Goal: Task Accomplishment & Management: Complete application form

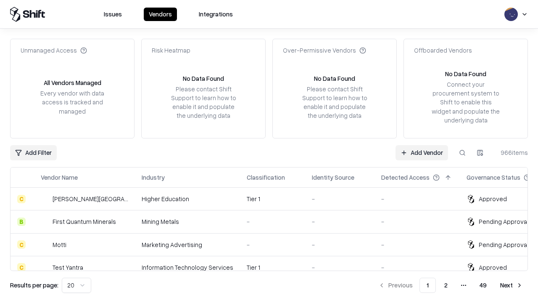
click at [422, 152] on link "Add Vendor" at bounding box center [422, 152] width 53 height 15
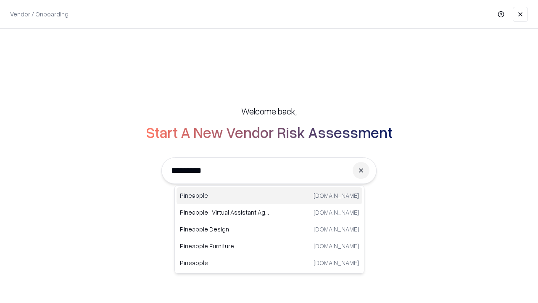
click at [269, 195] on div "Pineapple [DOMAIN_NAME]" at bounding box center [270, 195] width 186 height 17
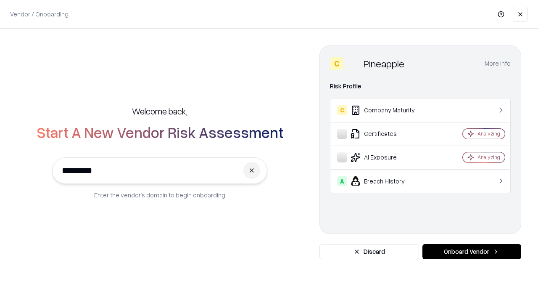
type input "*********"
click at [472, 251] on button "Onboard Vendor" at bounding box center [471, 251] width 99 height 15
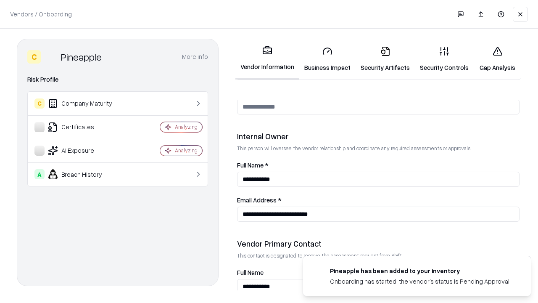
scroll to position [435, 0]
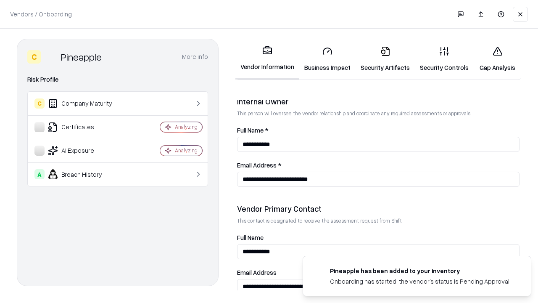
click at [327, 59] on link "Business Impact" at bounding box center [327, 59] width 56 height 39
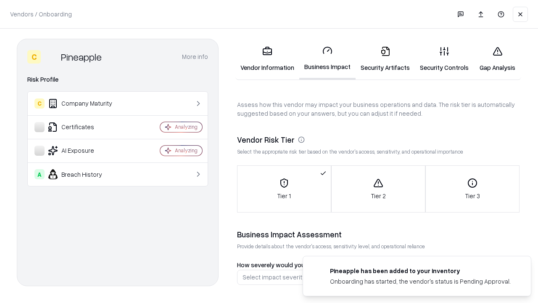
click at [385, 59] on link "Security Artifacts" at bounding box center [385, 59] width 59 height 39
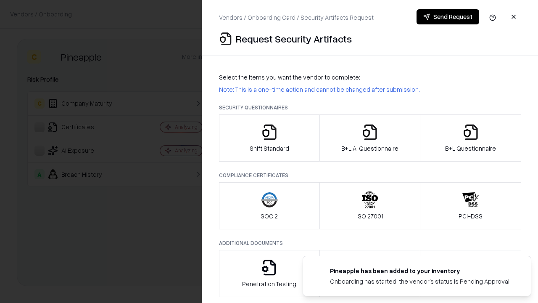
click at [269, 138] on icon "button" at bounding box center [269, 132] width 17 height 17
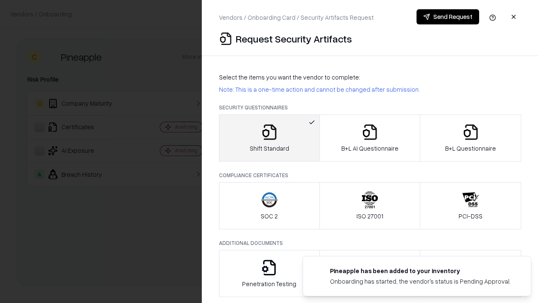
click at [448, 17] on button "Send Request" at bounding box center [448, 16] width 63 height 15
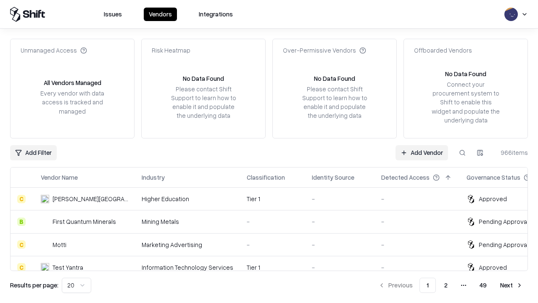
click at [462, 152] on button at bounding box center [462, 152] width 15 height 15
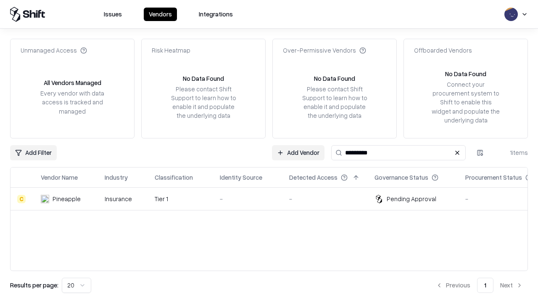
type input "*********"
click at [274, 198] on div "-" at bounding box center [248, 198] width 56 height 9
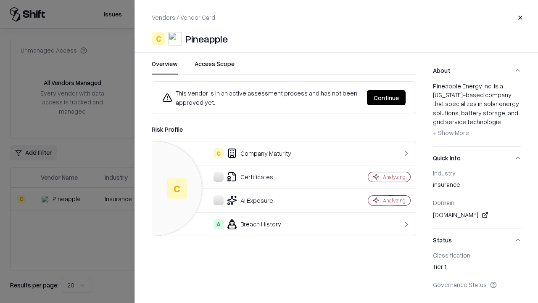
click at [386, 98] on button "Continue" at bounding box center [386, 97] width 39 height 15
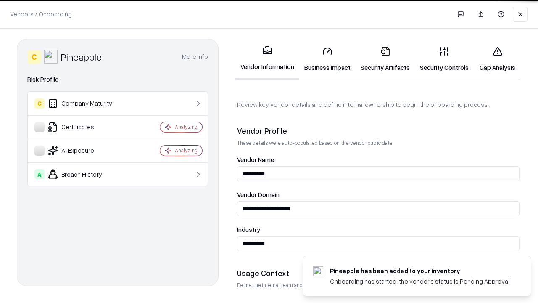
click at [385, 59] on link "Security Artifacts" at bounding box center [385, 59] width 59 height 39
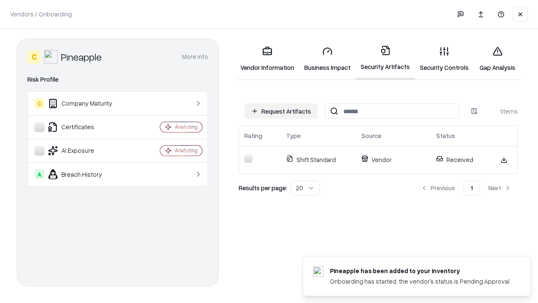
click at [444, 59] on link "Security Controls" at bounding box center [444, 59] width 59 height 39
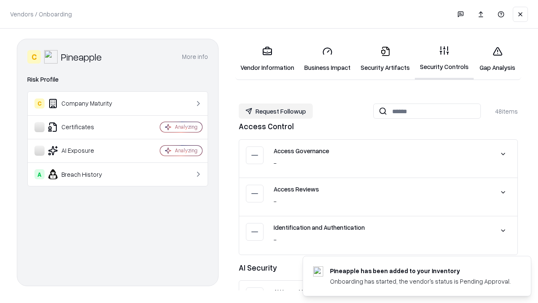
click at [276, 111] on button "Request Followup" at bounding box center [276, 110] width 74 height 15
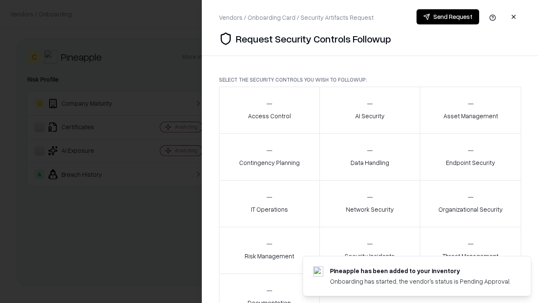
click at [269, 110] on div "Access Control" at bounding box center [269, 110] width 43 height 21
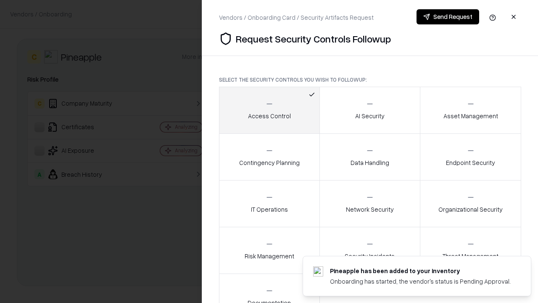
click at [448, 17] on button "Send Request" at bounding box center [448, 16] width 63 height 15
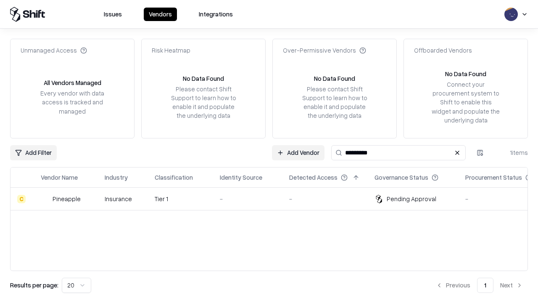
type input "*********"
click at [274, 198] on div "-" at bounding box center [248, 198] width 56 height 9
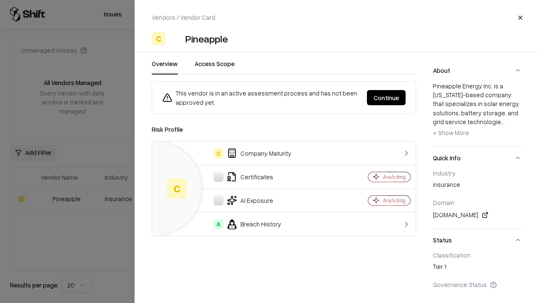
click at [386, 98] on button "Continue" at bounding box center [386, 97] width 39 height 15
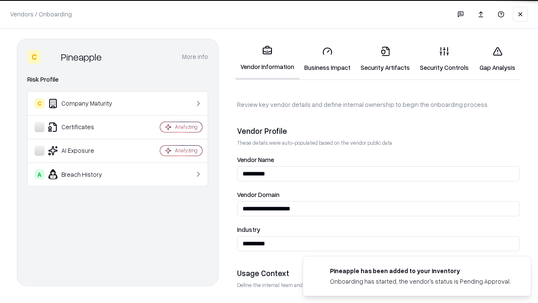
click at [497, 59] on link "Gap Analysis" at bounding box center [497, 59] width 47 height 39
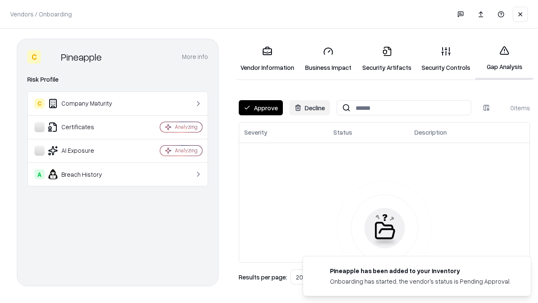
click at [261, 108] on button "Approve" at bounding box center [261, 107] width 44 height 15
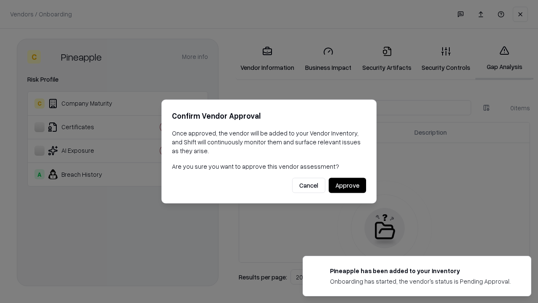
click at [347, 185] on button "Approve" at bounding box center [347, 185] width 37 height 15
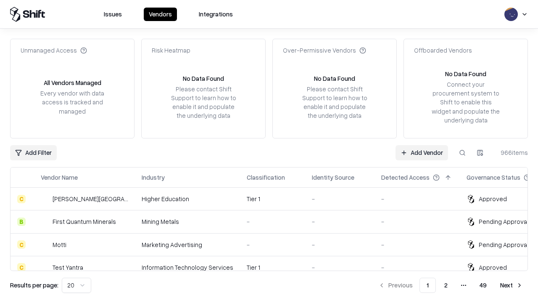
type input "*********"
click at [422, 152] on link "Add Vendor" at bounding box center [422, 152] width 53 height 15
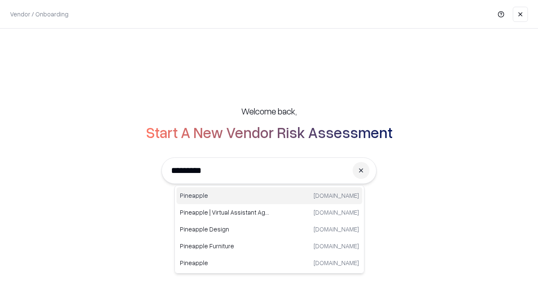
click at [269, 195] on div "Pineapple pineappleenergy.com" at bounding box center [270, 195] width 186 height 17
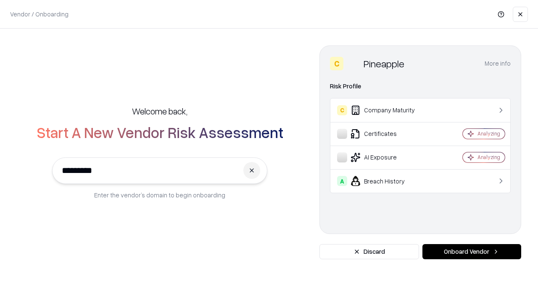
type input "*********"
click at [472, 251] on button "Onboard Vendor" at bounding box center [471, 251] width 99 height 15
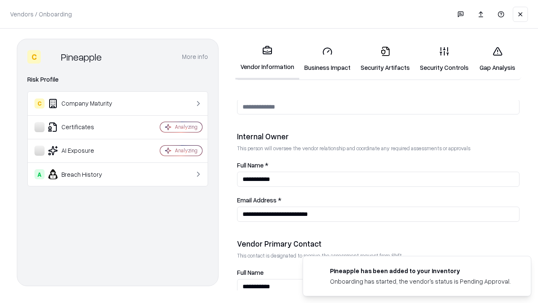
scroll to position [435, 0]
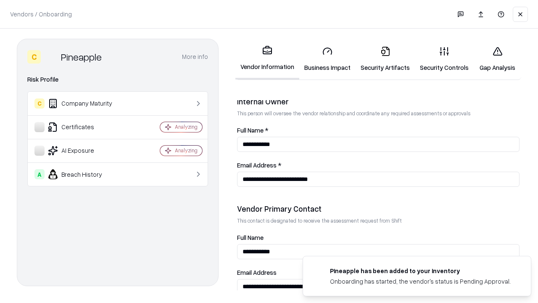
click at [497, 59] on link "Gap Analysis" at bounding box center [497, 59] width 47 height 39
